Goal: Use online tool/utility: Use online tool/utility

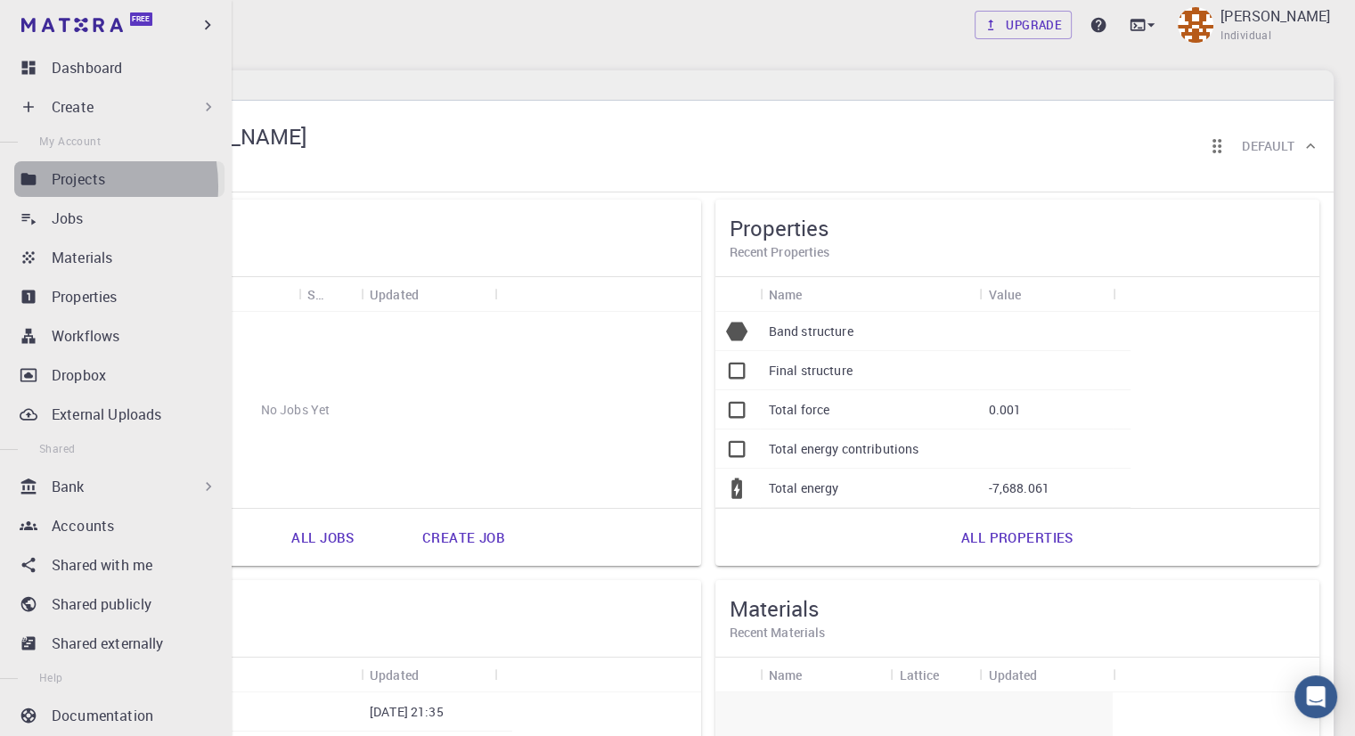
click at [55, 186] on p "Projects" at bounding box center [78, 178] width 53 height 21
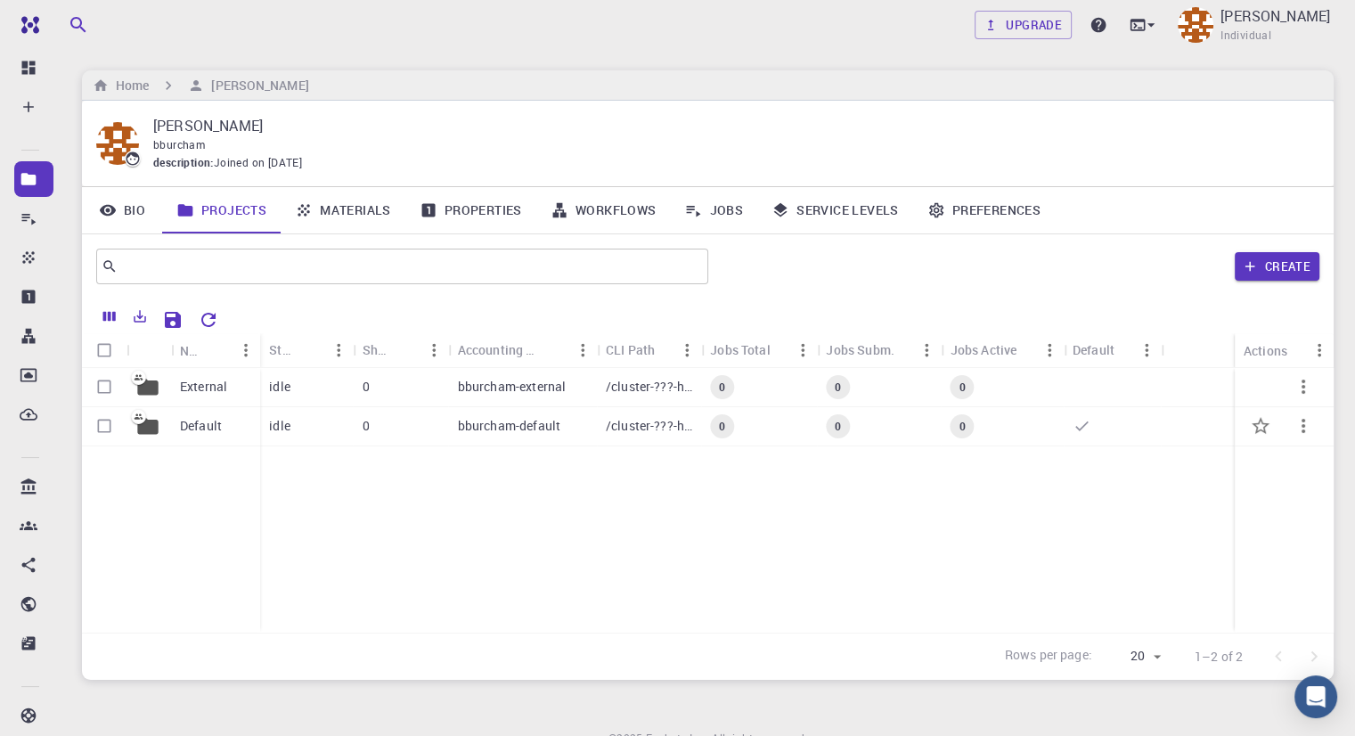
click at [385, 425] on div "0" at bounding box center [400, 426] width 95 height 39
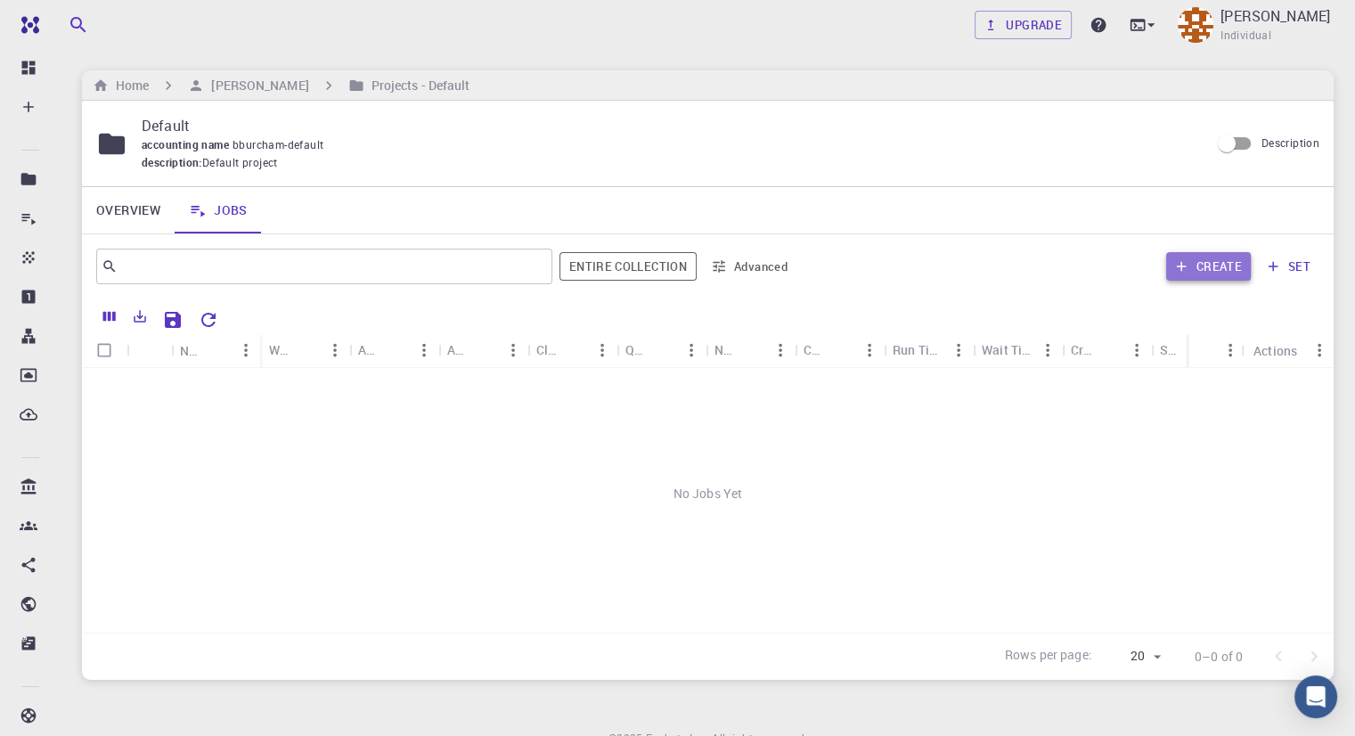
click at [1198, 272] on button "Create" at bounding box center [1208, 266] width 85 height 29
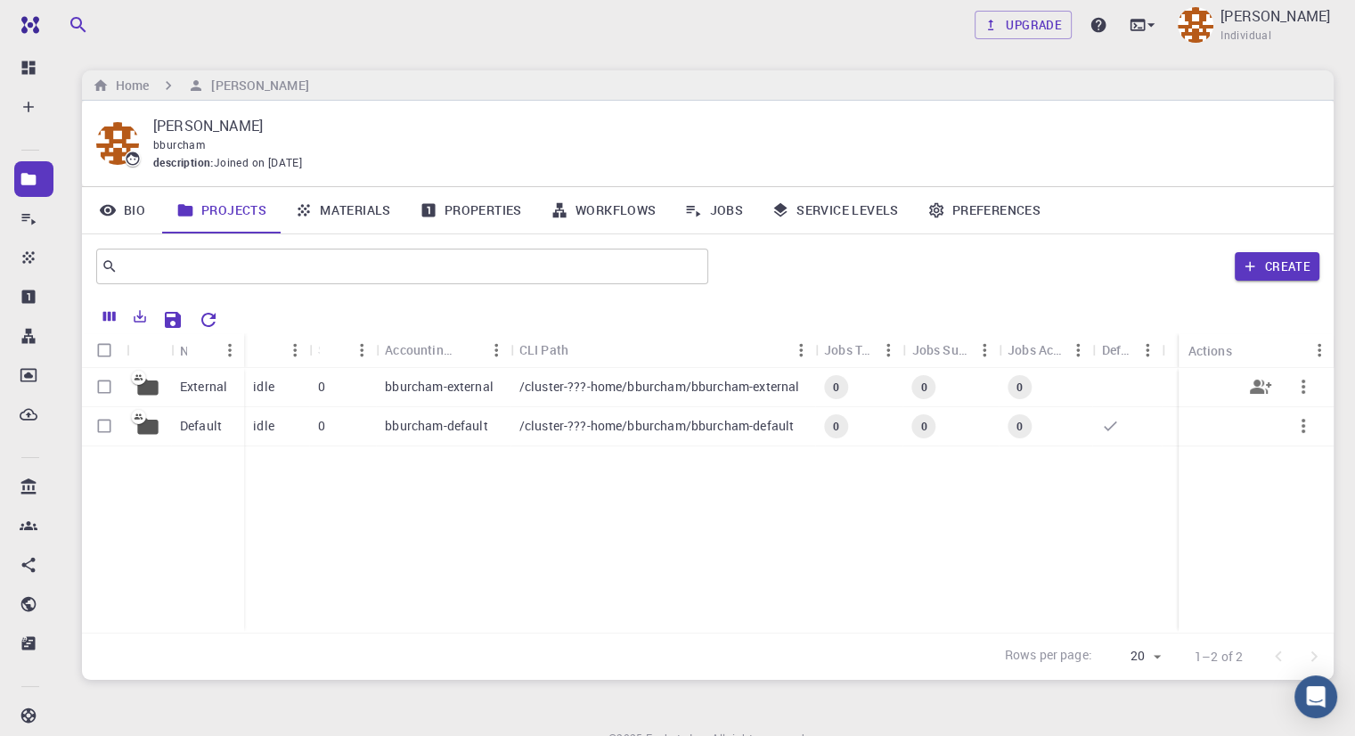
click at [363, 389] on div "0" at bounding box center [343, 387] width 68 height 39
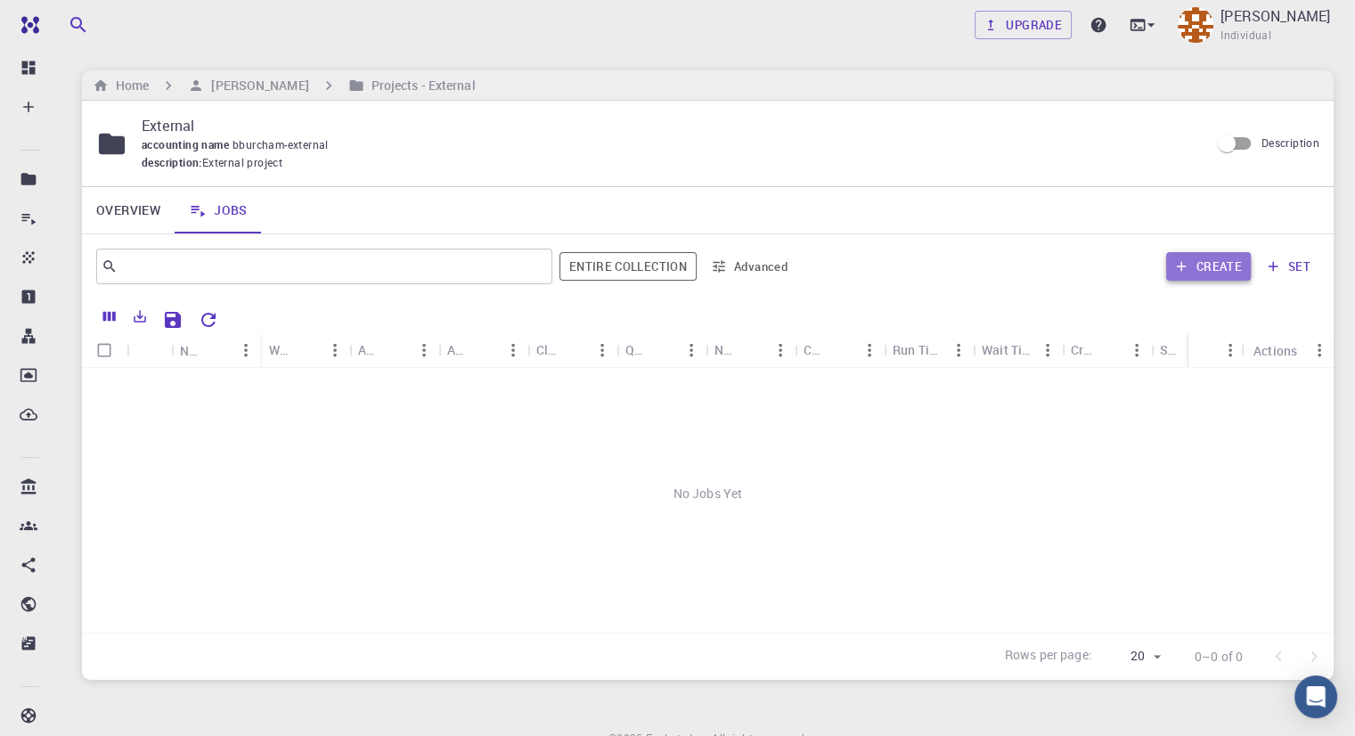
click at [1209, 274] on button "Create" at bounding box center [1208, 266] width 85 height 29
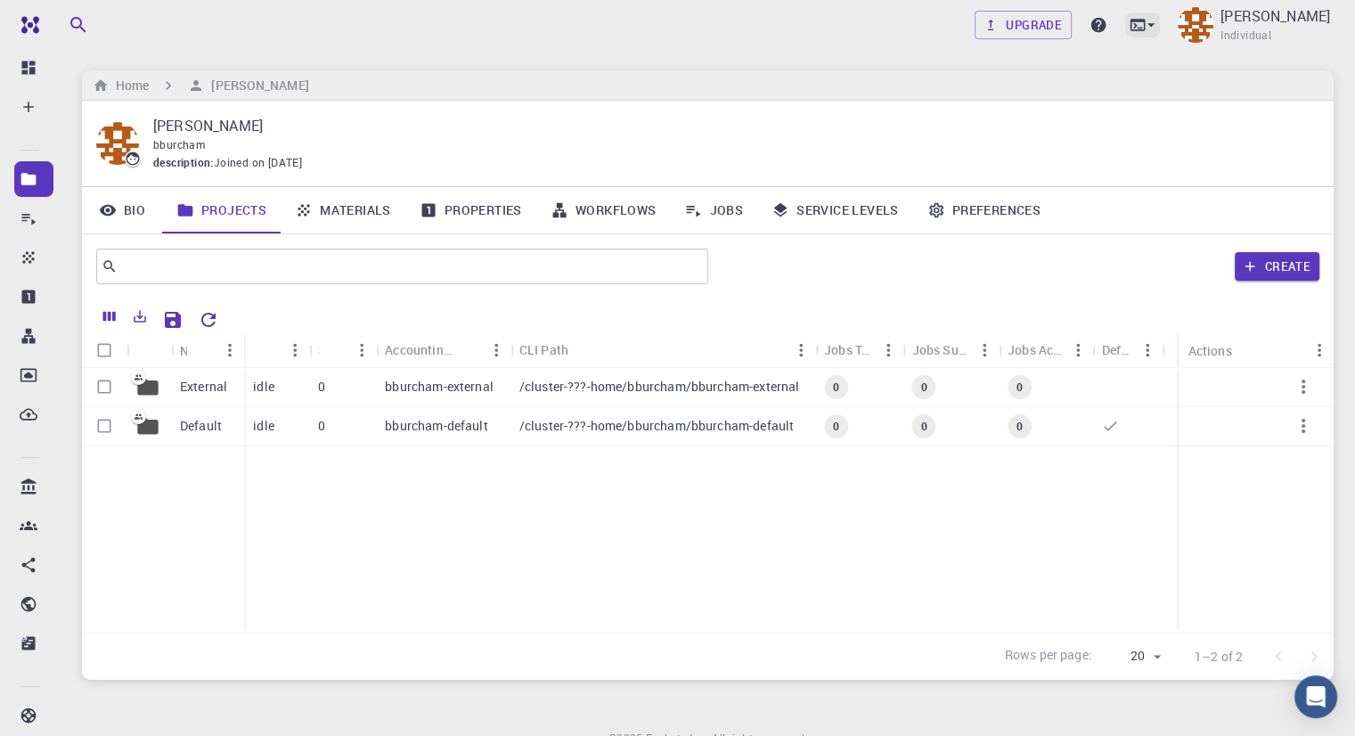
click at [1154, 26] on icon at bounding box center [1150, 25] width 7 height 4
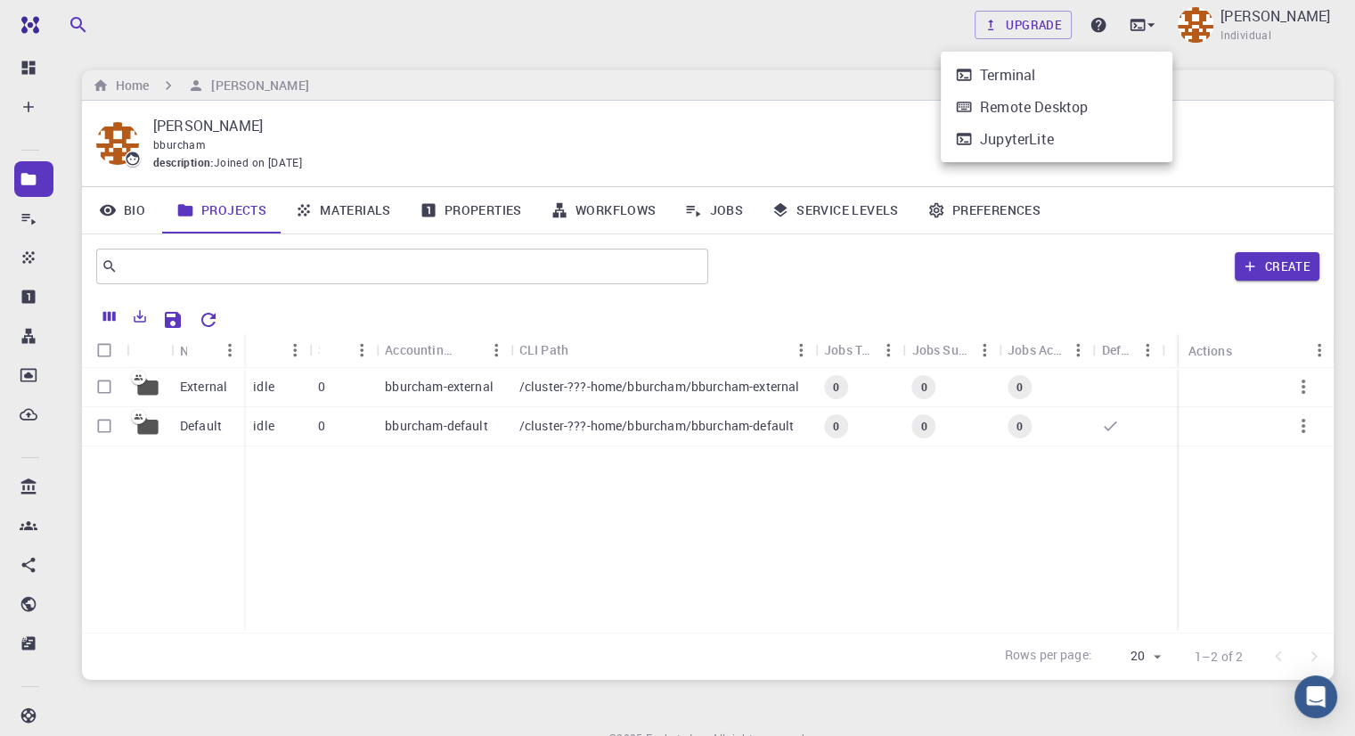
click at [1109, 26] on div at bounding box center [677, 368] width 1355 height 736
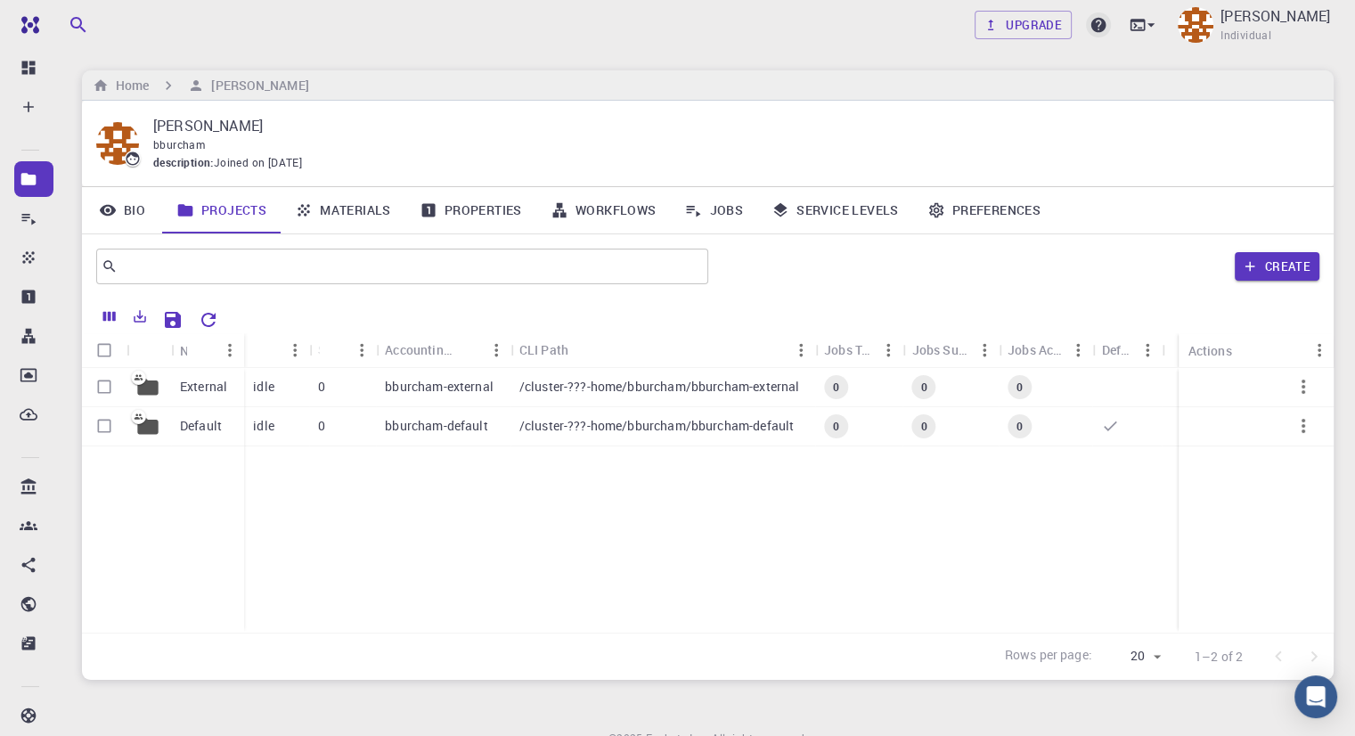
click at [1107, 26] on icon at bounding box center [1098, 25] width 18 height 18
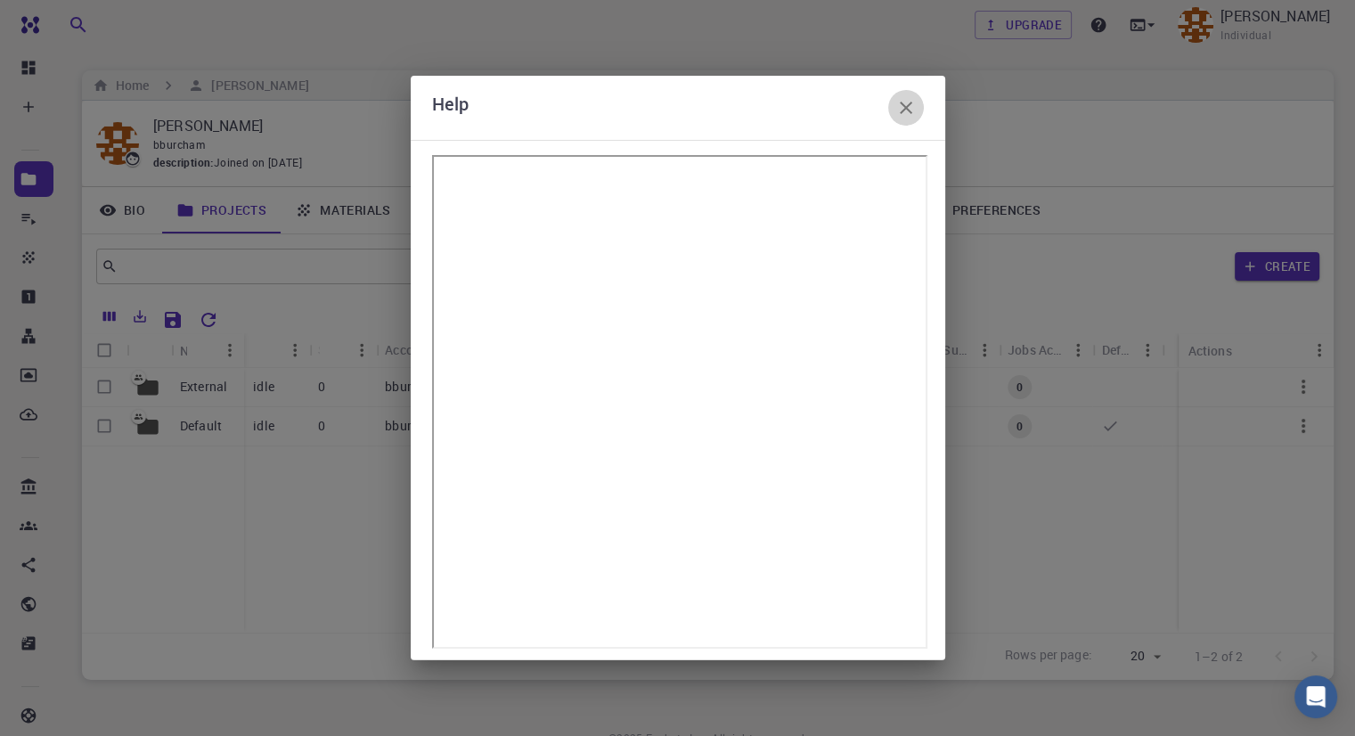
click at [908, 118] on button "button" at bounding box center [906, 108] width 36 height 36
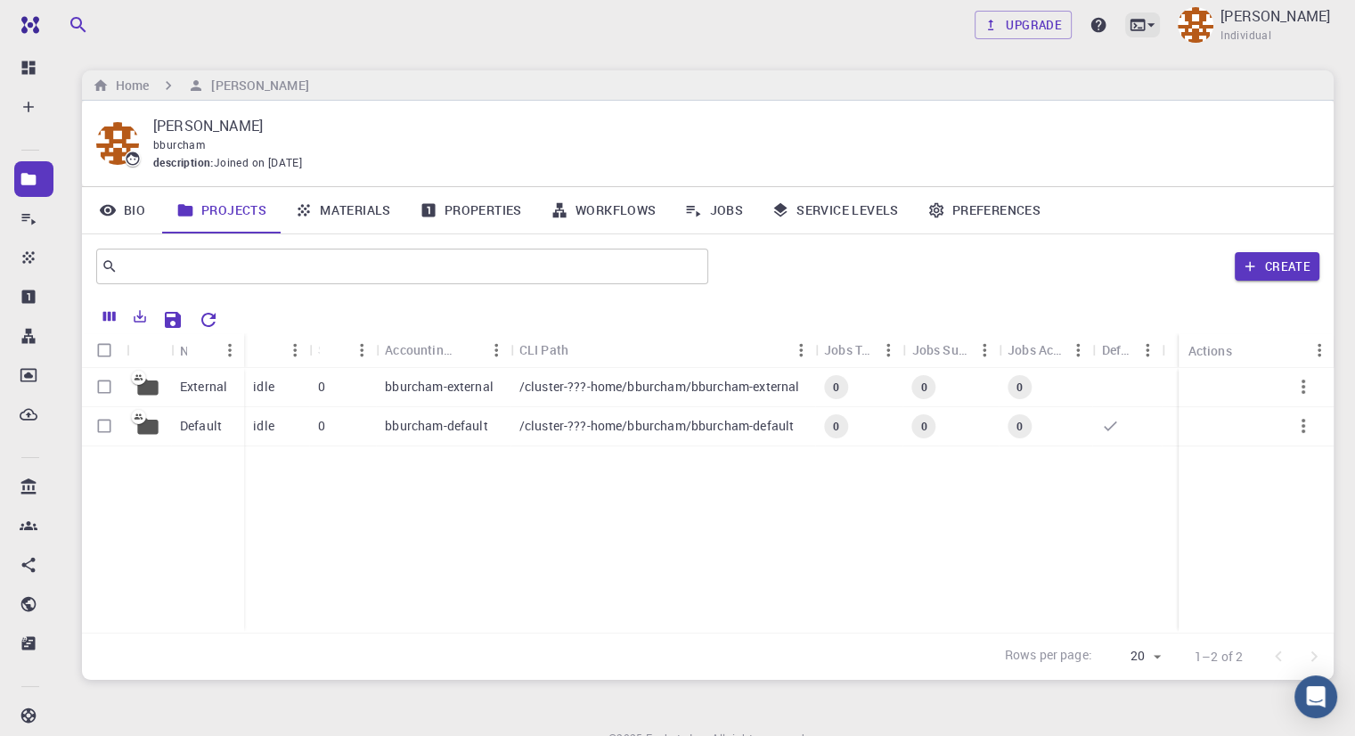
click at [1160, 21] on icon at bounding box center [1151, 25] width 18 height 18
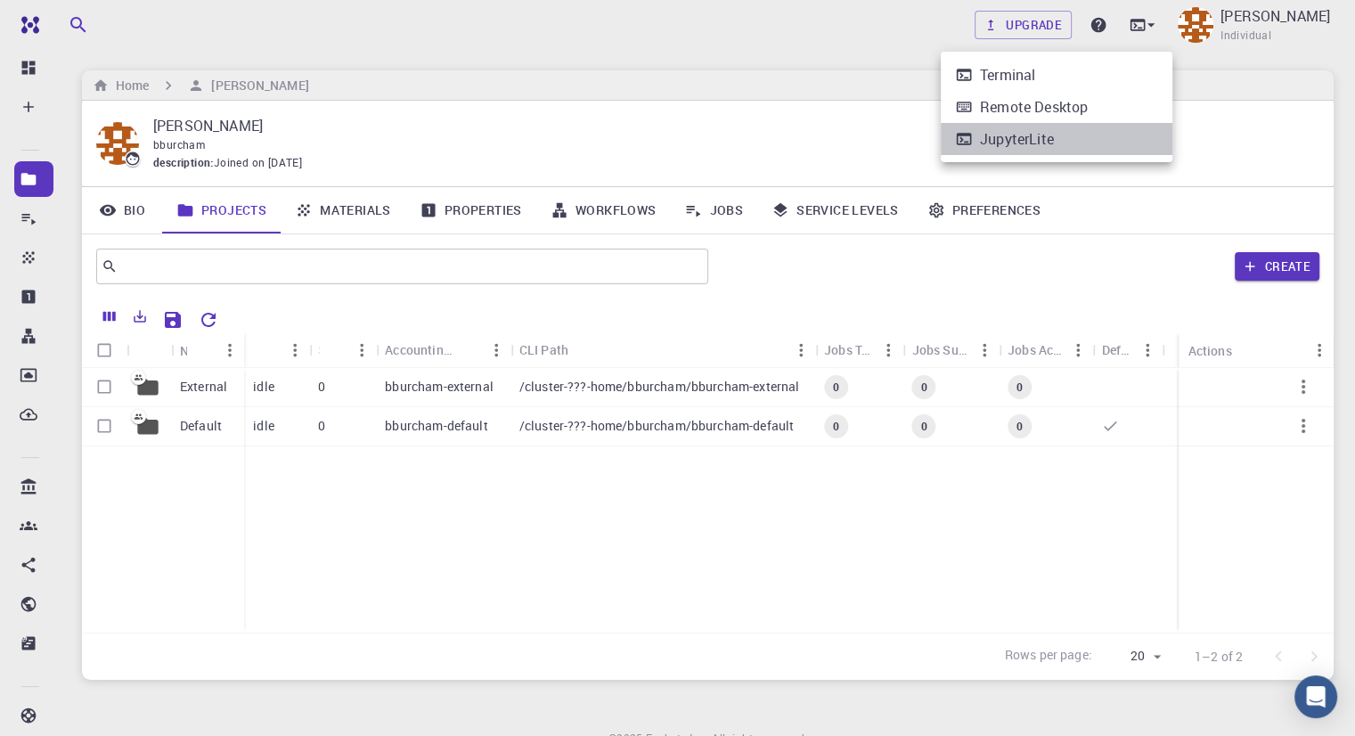
click at [1097, 133] on li "JupyterLite" at bounding box center [1057, 139] width 232 height 32
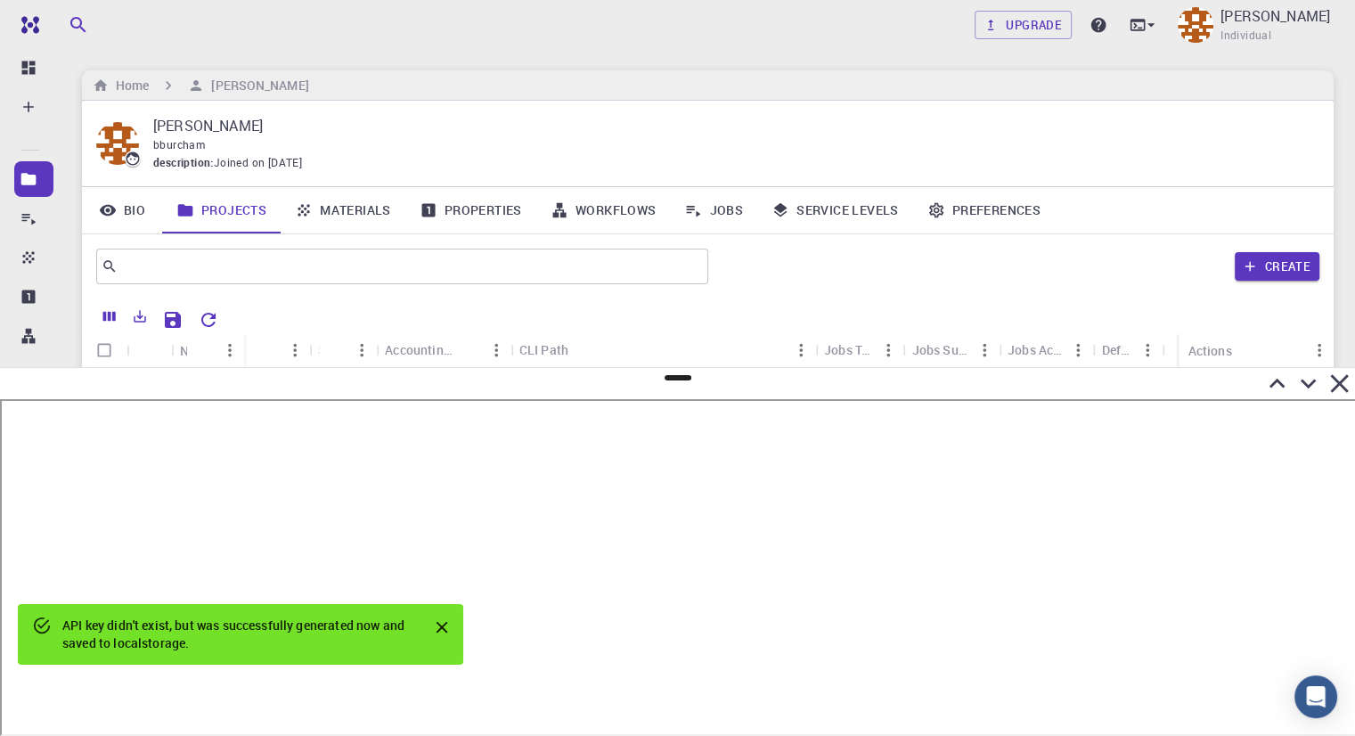
click at [1276, 382] on icon at bounding box center [1276, 383] width 31 height 31
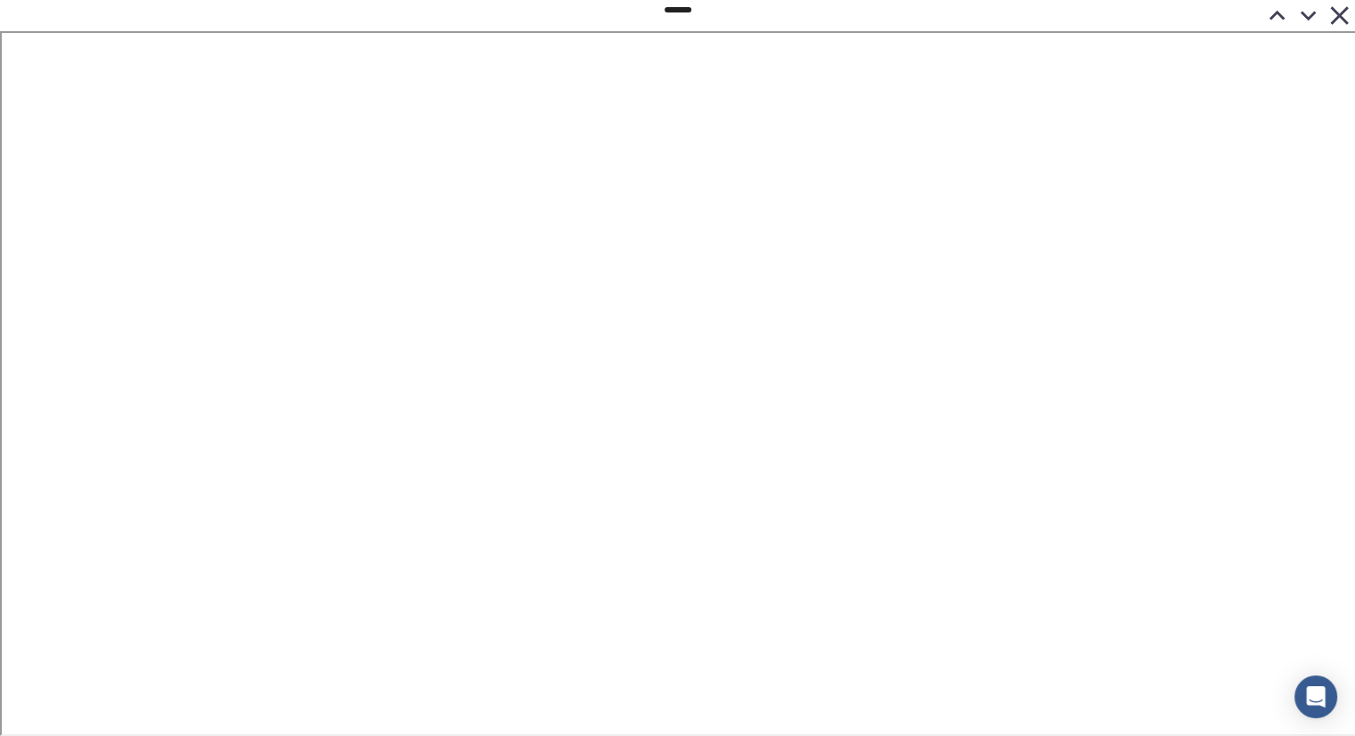
click at [1305, 10] on icon at bounding box center [1307, 15] width 31 height 31
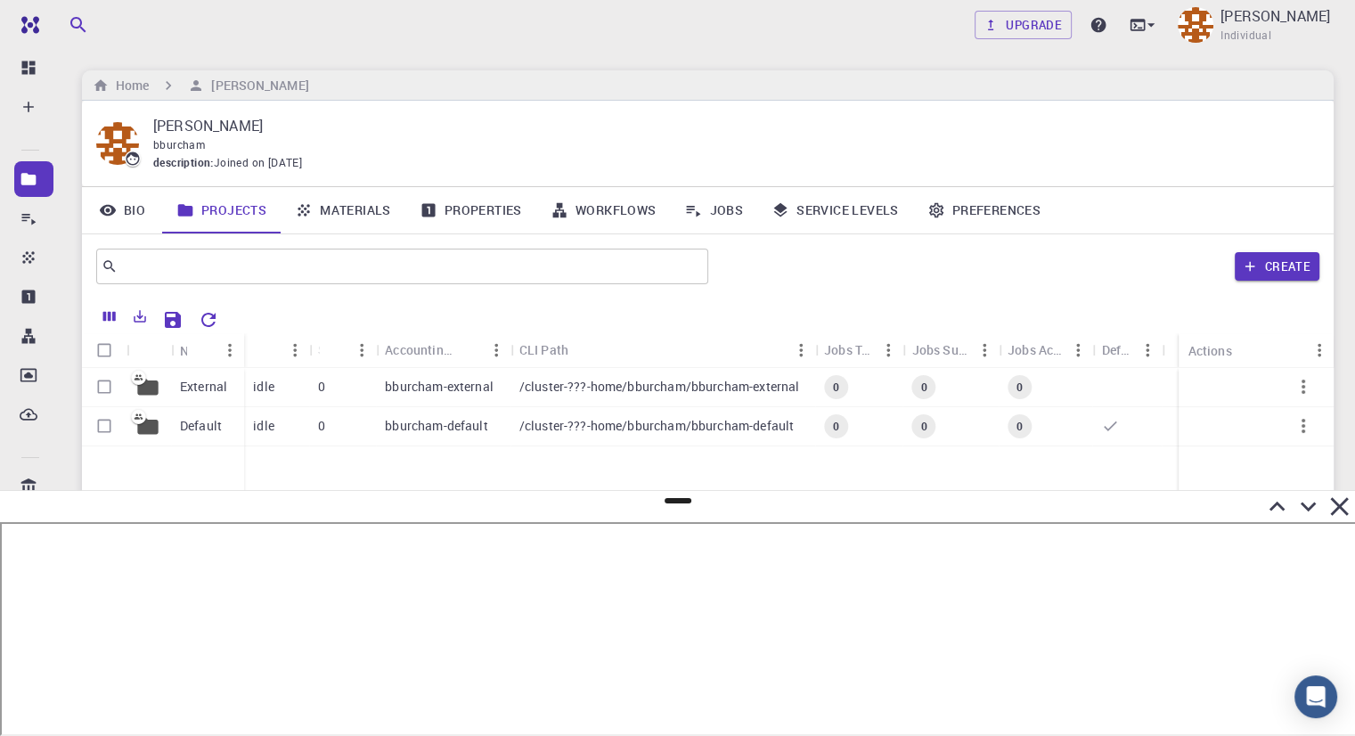
click at [1282, 509] on icon at bounding box center [1276, 506] width 31 height 31
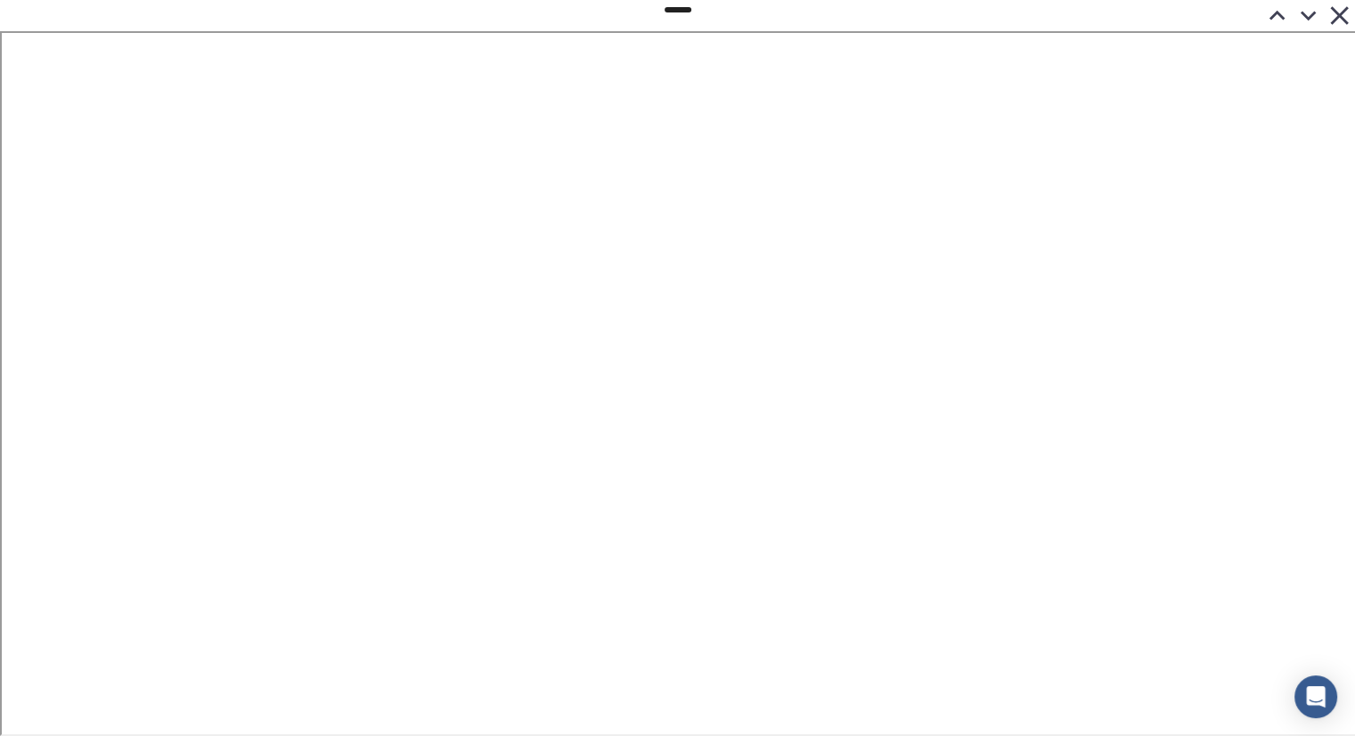
click at [1334, 20] on icon at bounding box center [1339, 15] width 18 height 18
